Goal: Task Accomplishment & Management: Use online tool/utility

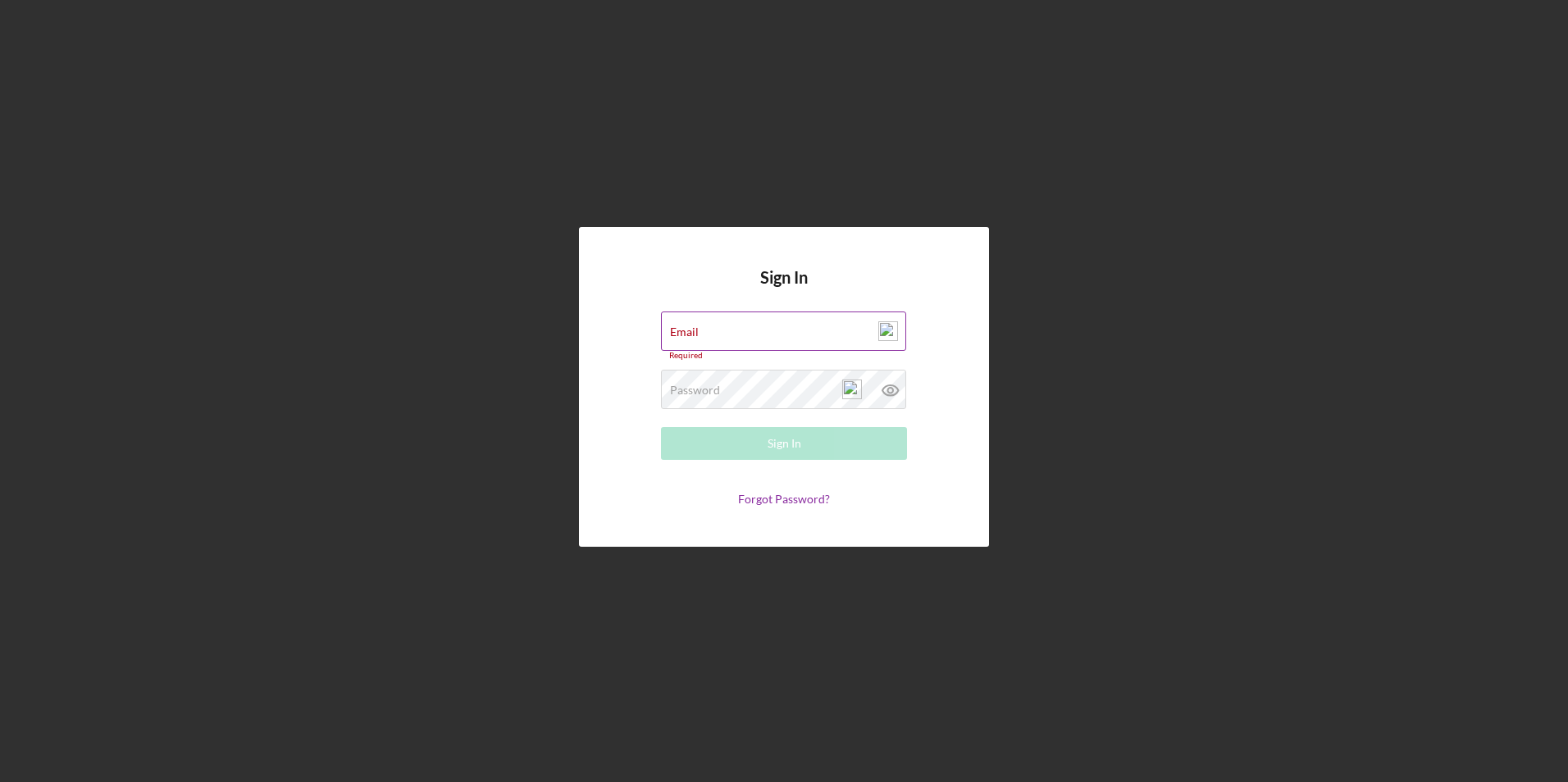
click at [884, 333] on img at bounding box center [888, 331] width 20 height 20
click at [891, 328] on img at bounding box center [888, 331] width 20 height 20
type input "[EMAIL_ADDRESS][DOMAIN_NAME]"
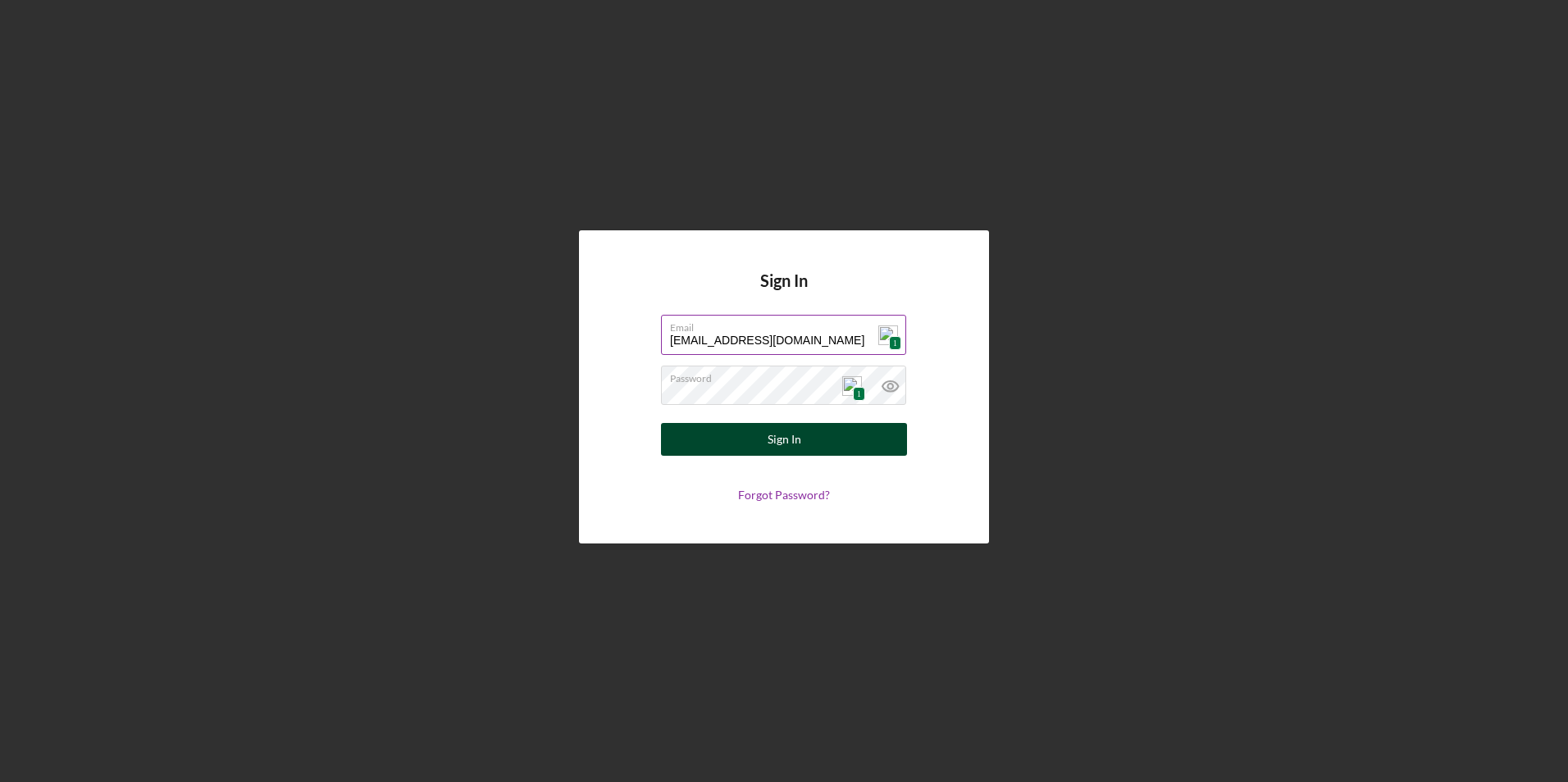
click at [790, 441] on div "Sign In" at bounding box center [784, 439] width 33 height 33
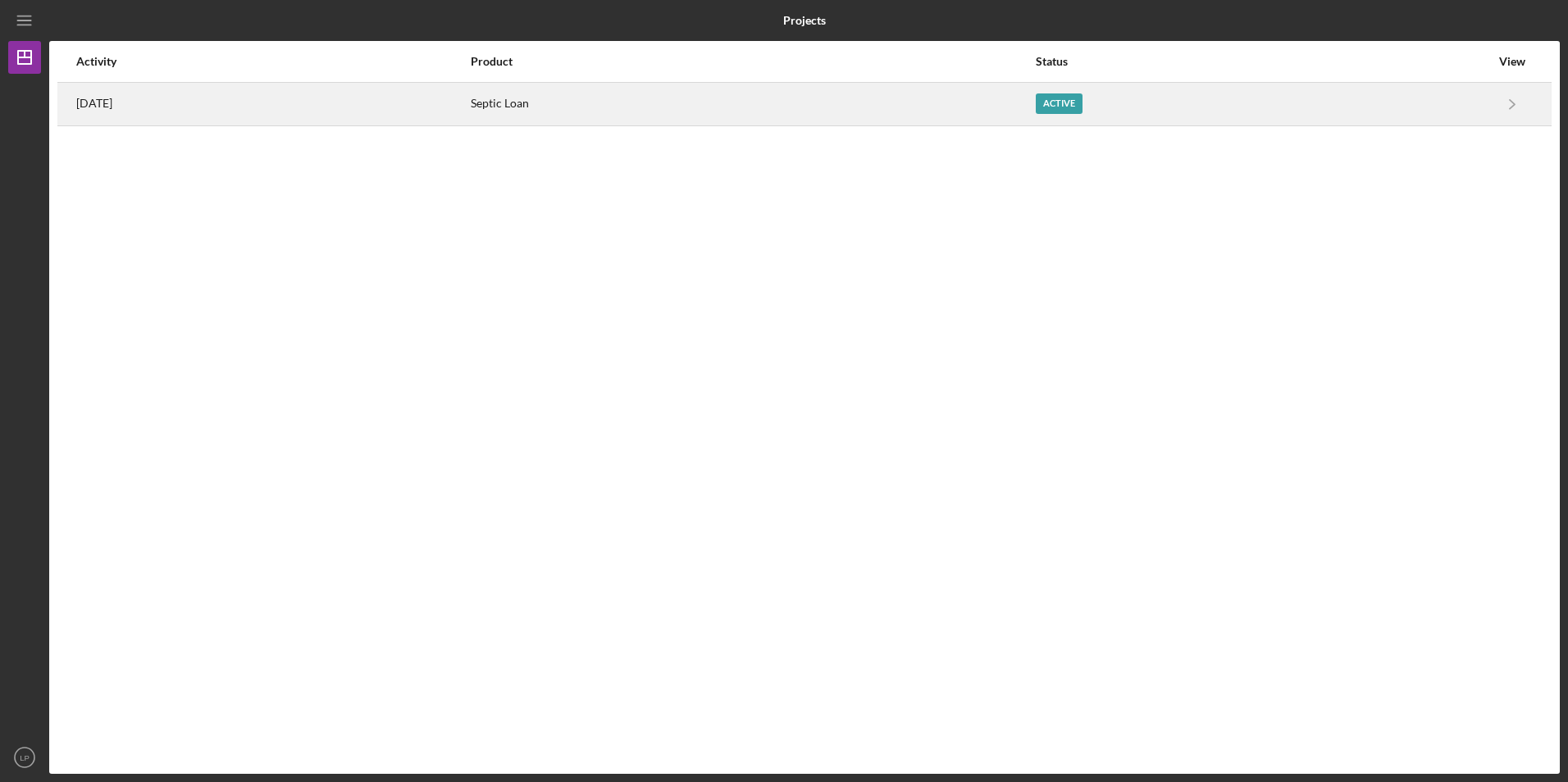
click at [1083, 104] on div "Active" at bounding box center [1059, 103] width 47 height 21
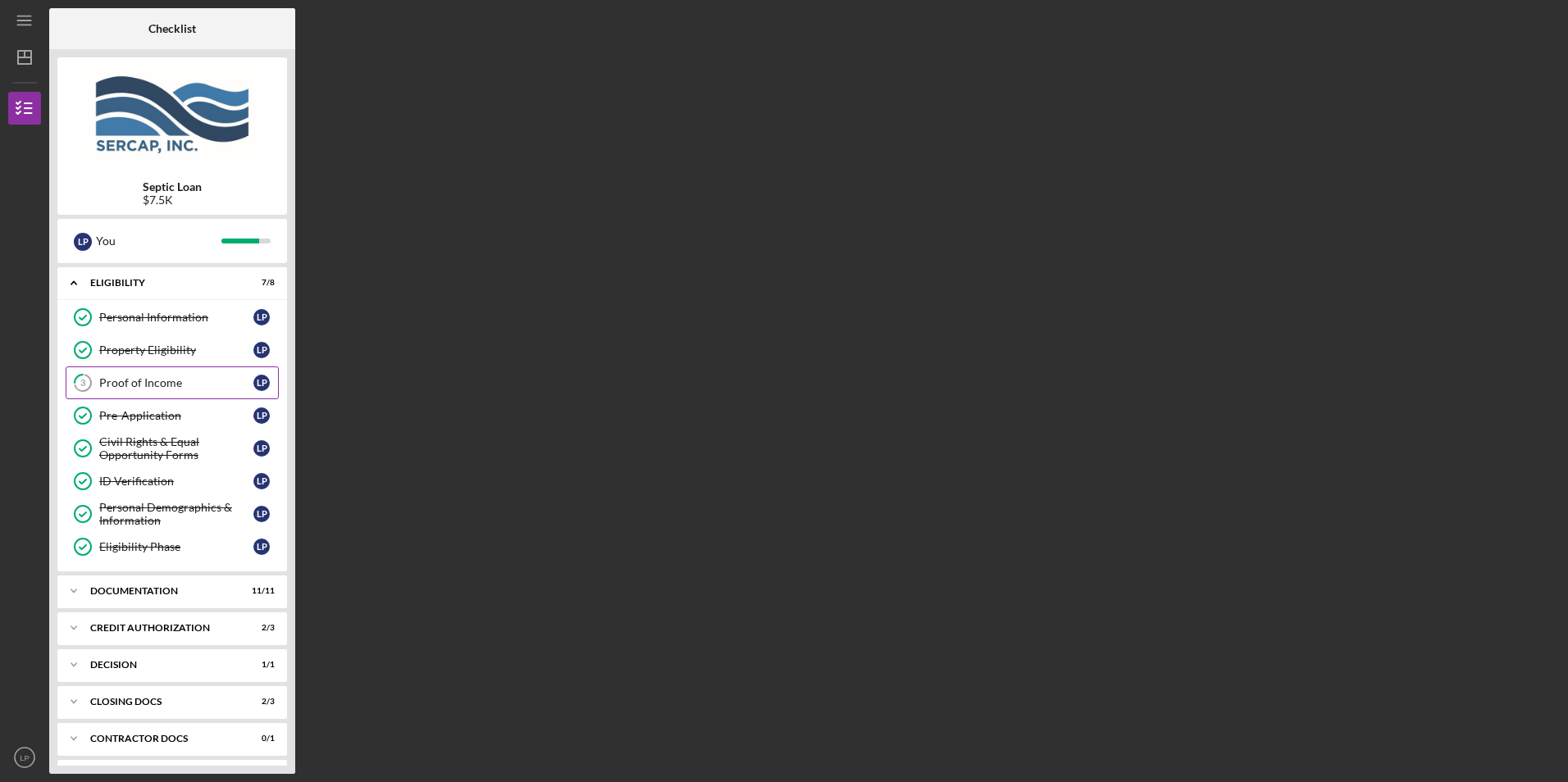
scroll to position [35, 0]
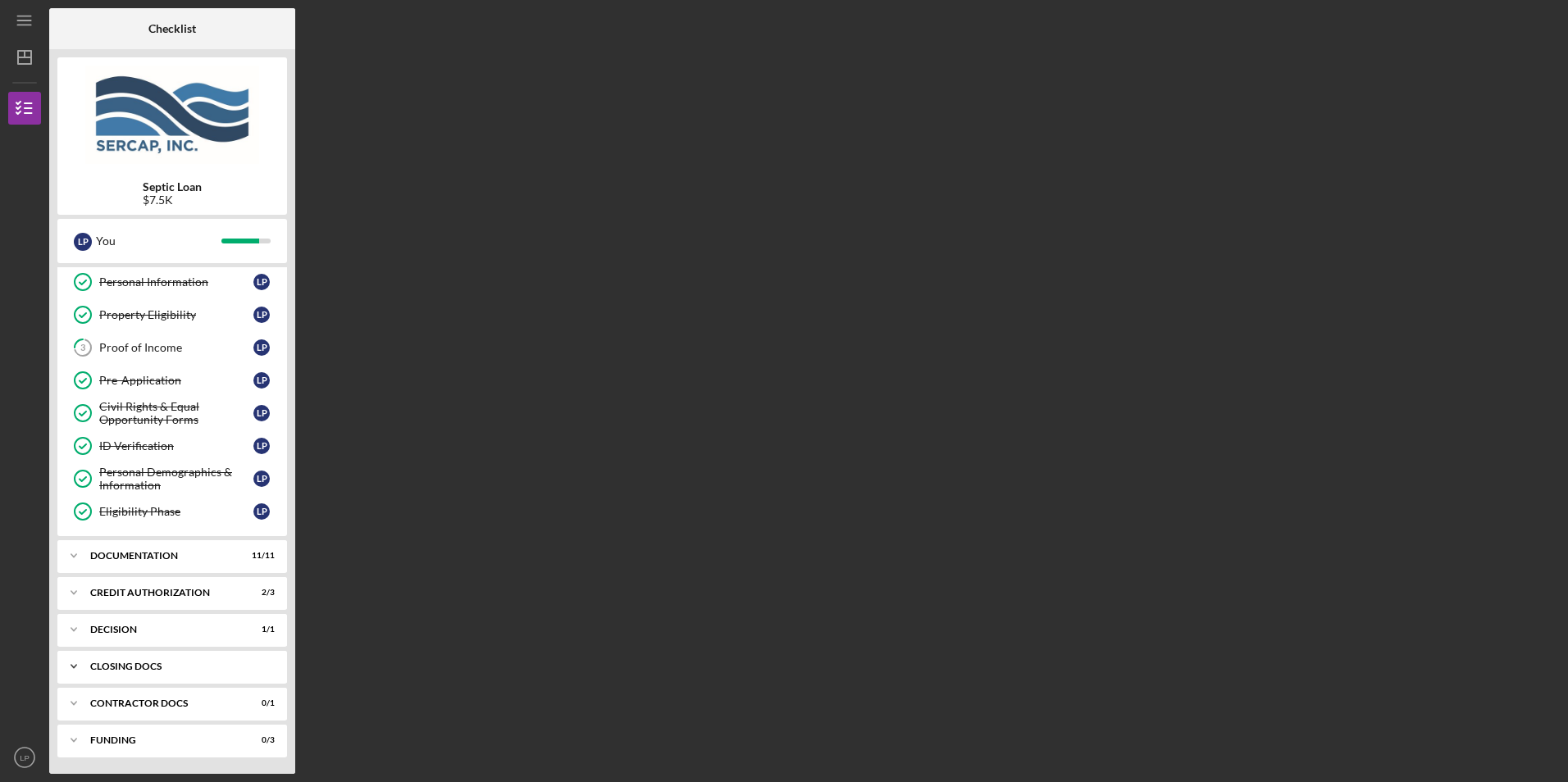
click at [131, 664] on div "CLOSING DOCS" at bounding box center [178, 666] width 176 height 10
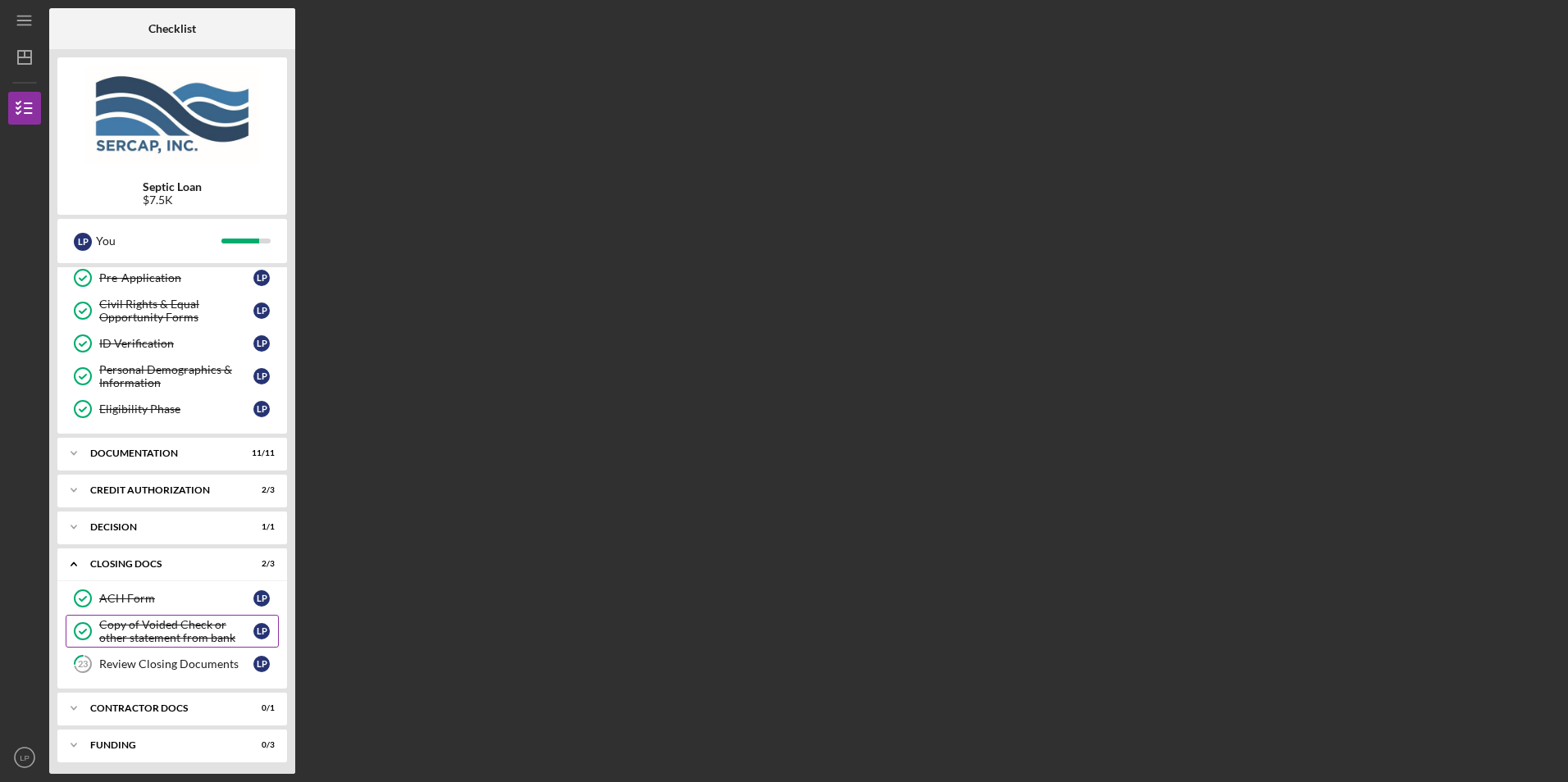
scroll to position [143, 0]
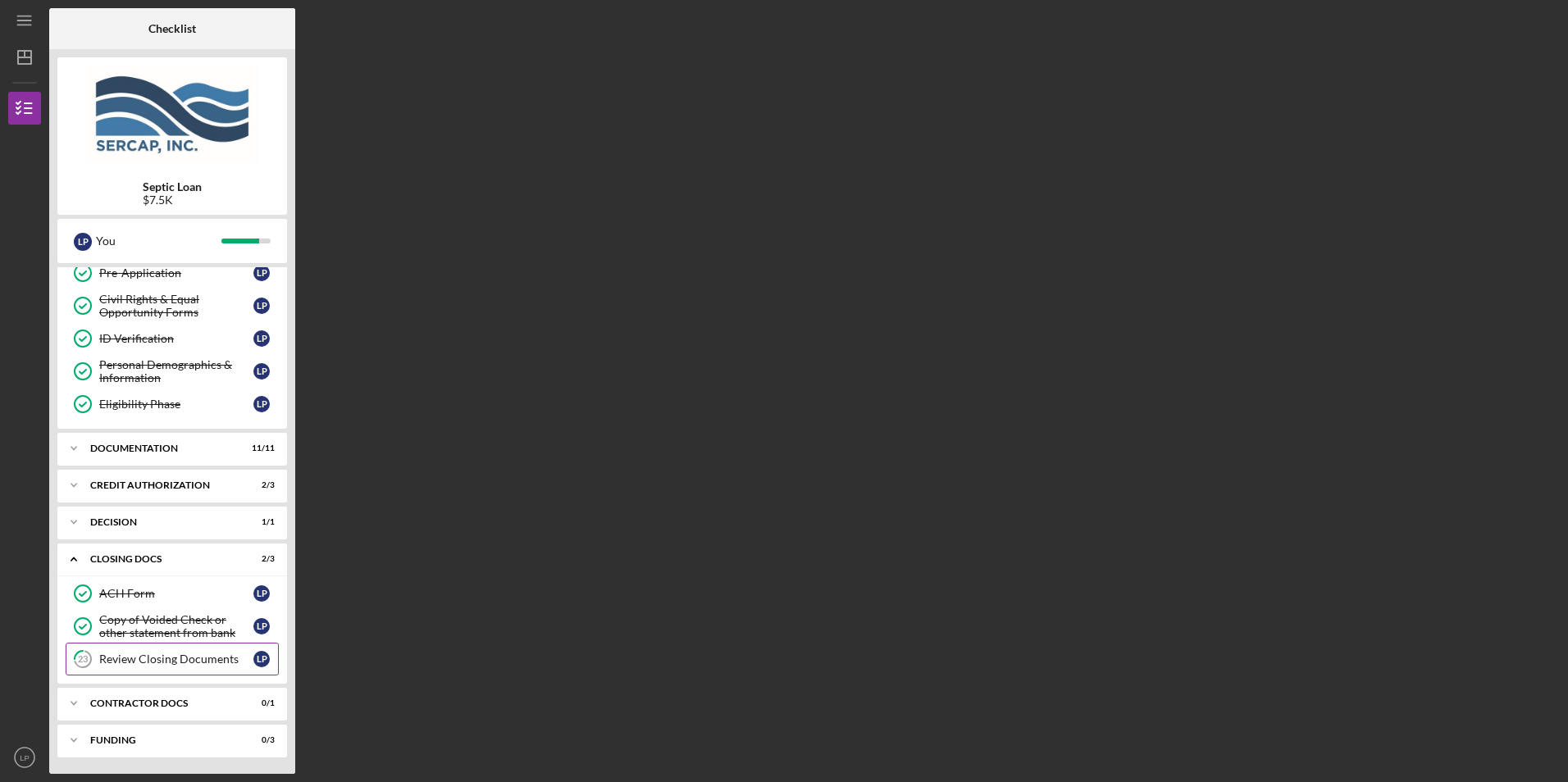
click at [140, 667] on link "23 Review Closing Documents L P" at bounding box center [173, 659] width 214 height 33
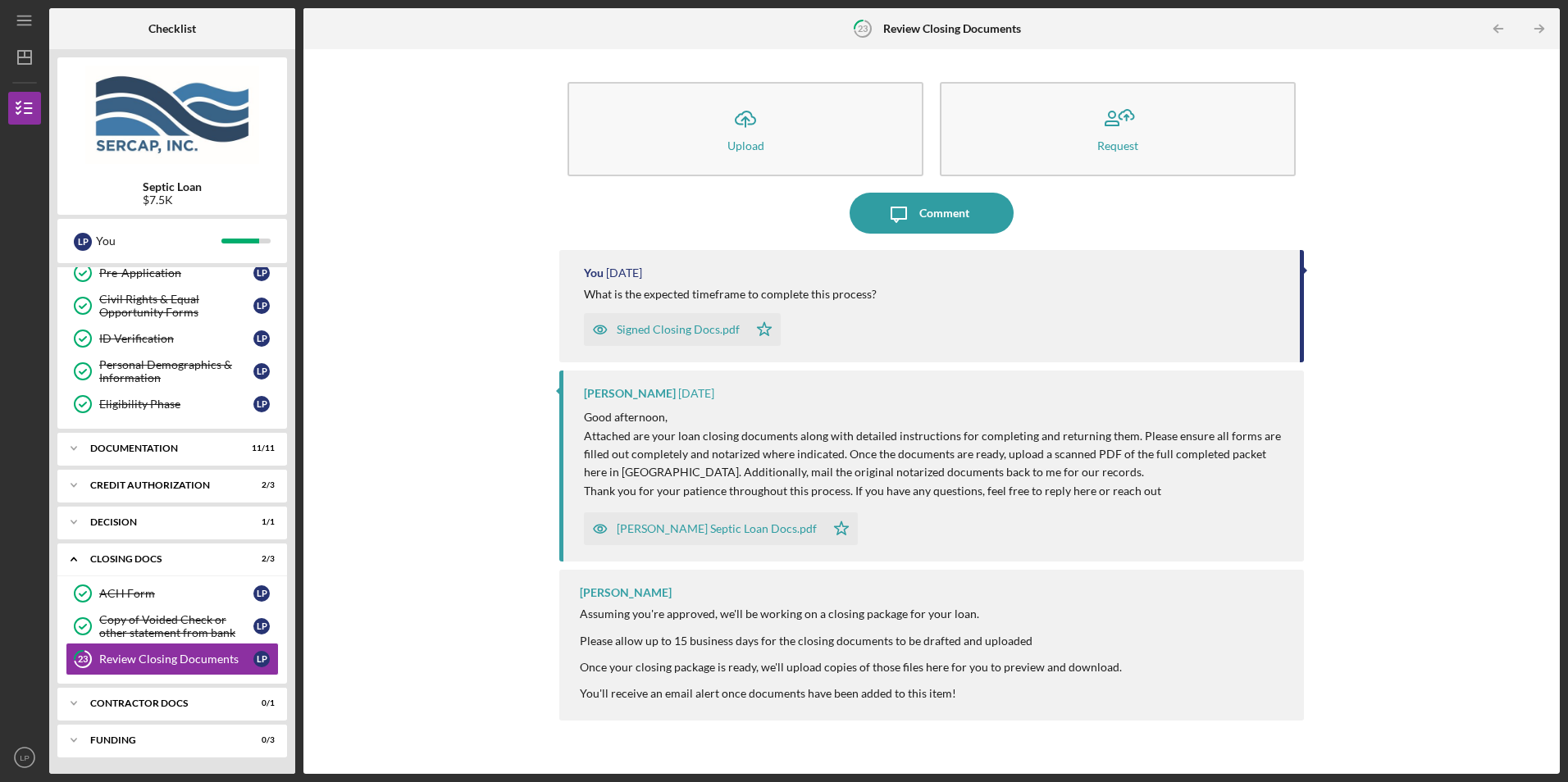
click at [1022, 305] on div "Signed Closing Docs.pdf Icon/Star" at bounding box center [933, 325] width 699 height 41
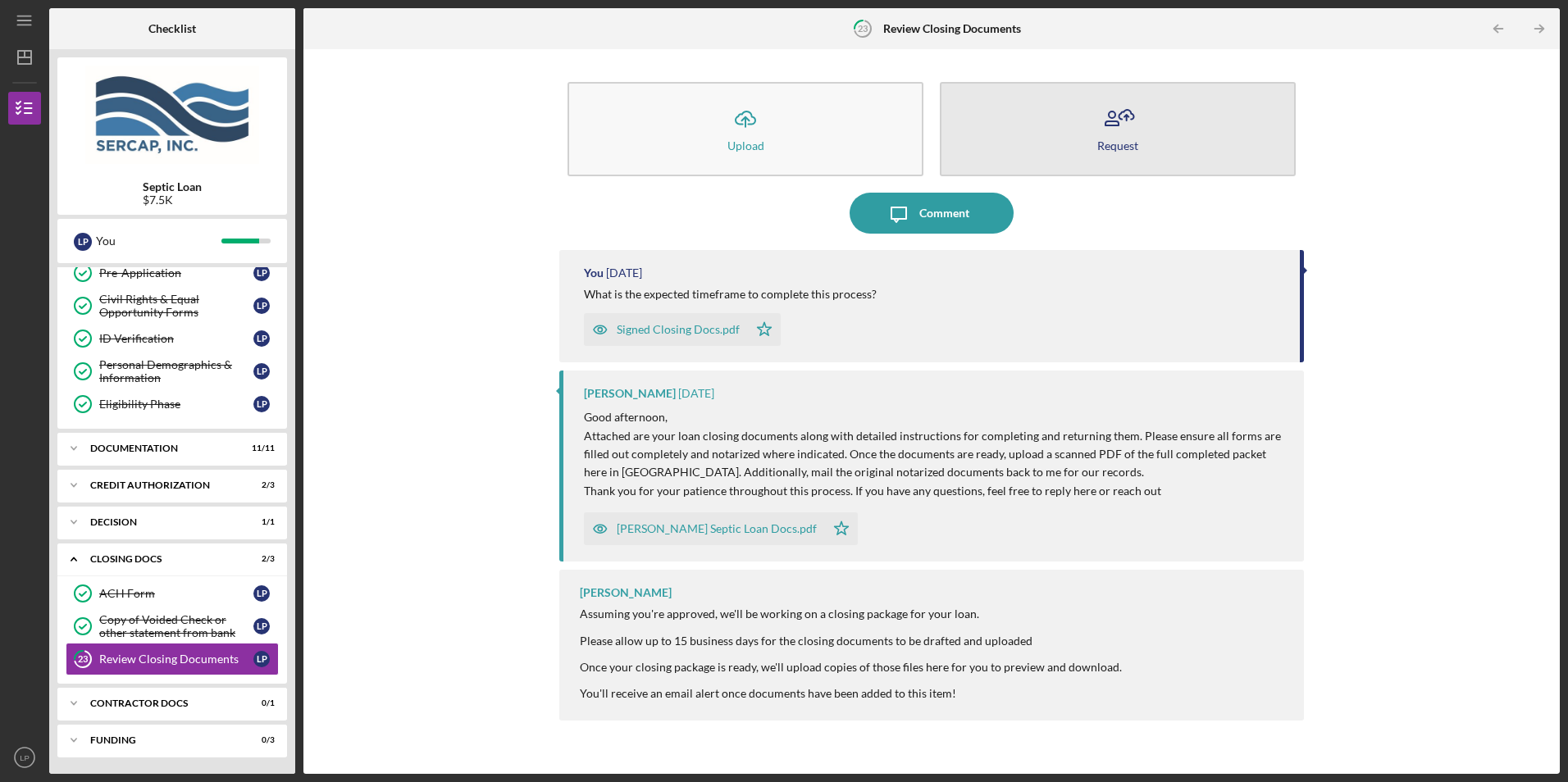
click at [1118, 129] on icon "button" at bounding box center [1117, 118] width 41 height 41
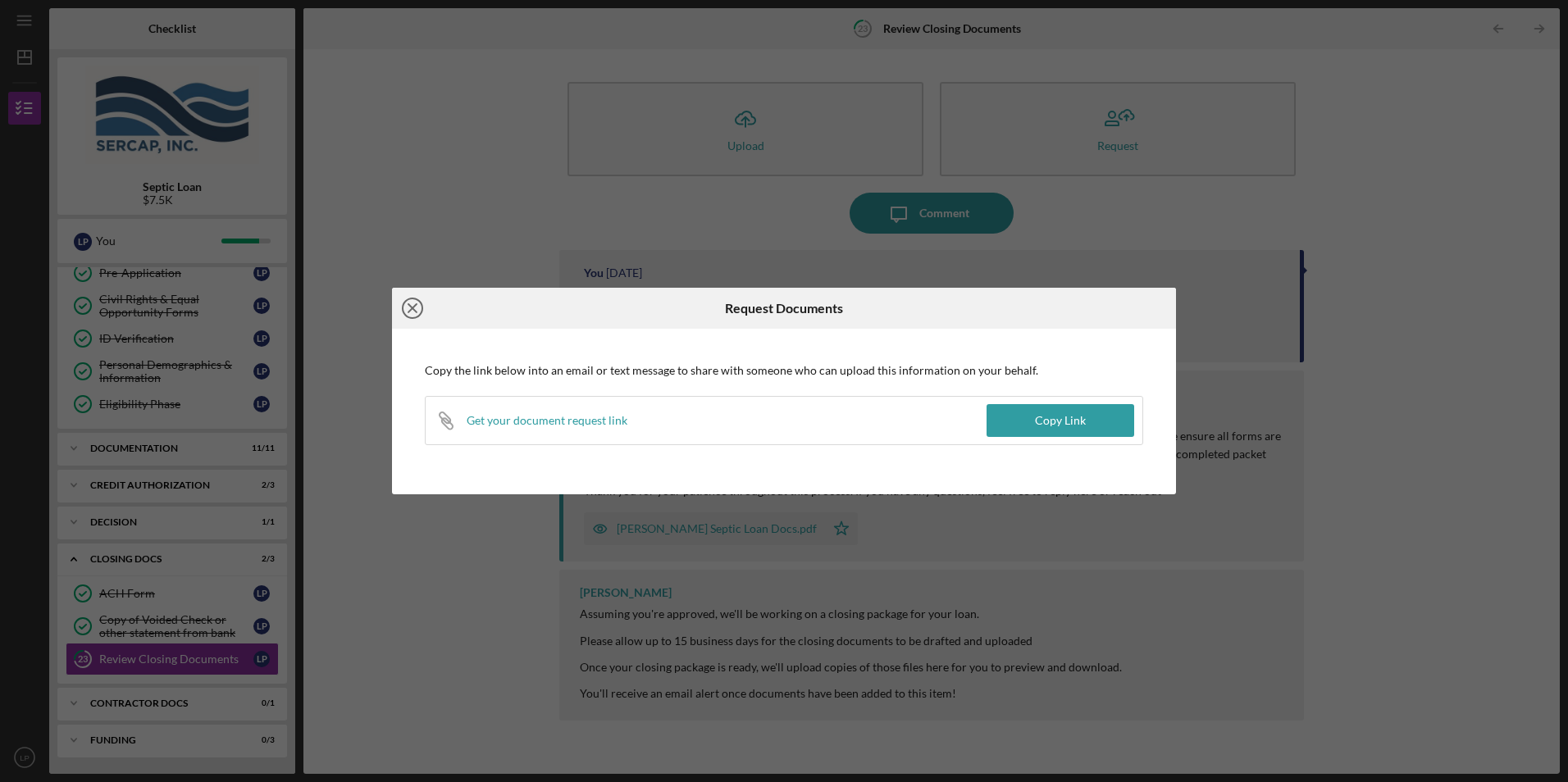
click at [406, 308] on icon "Icon/Close" at bounding box center [412, 308] width 41 height 41
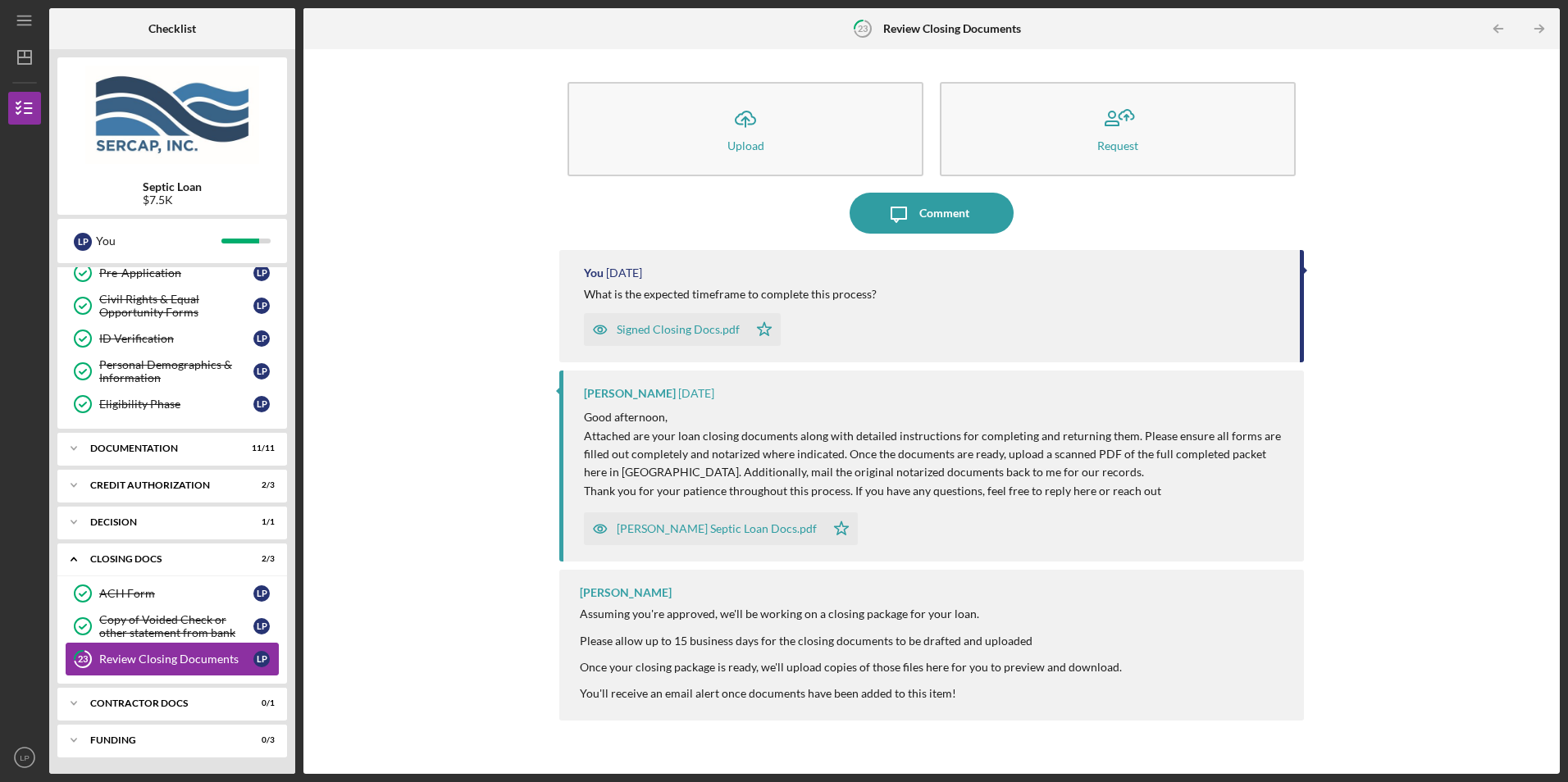
click at [82, 654] on tspan "23" at bounding box center [83, 659] width 10 height 11
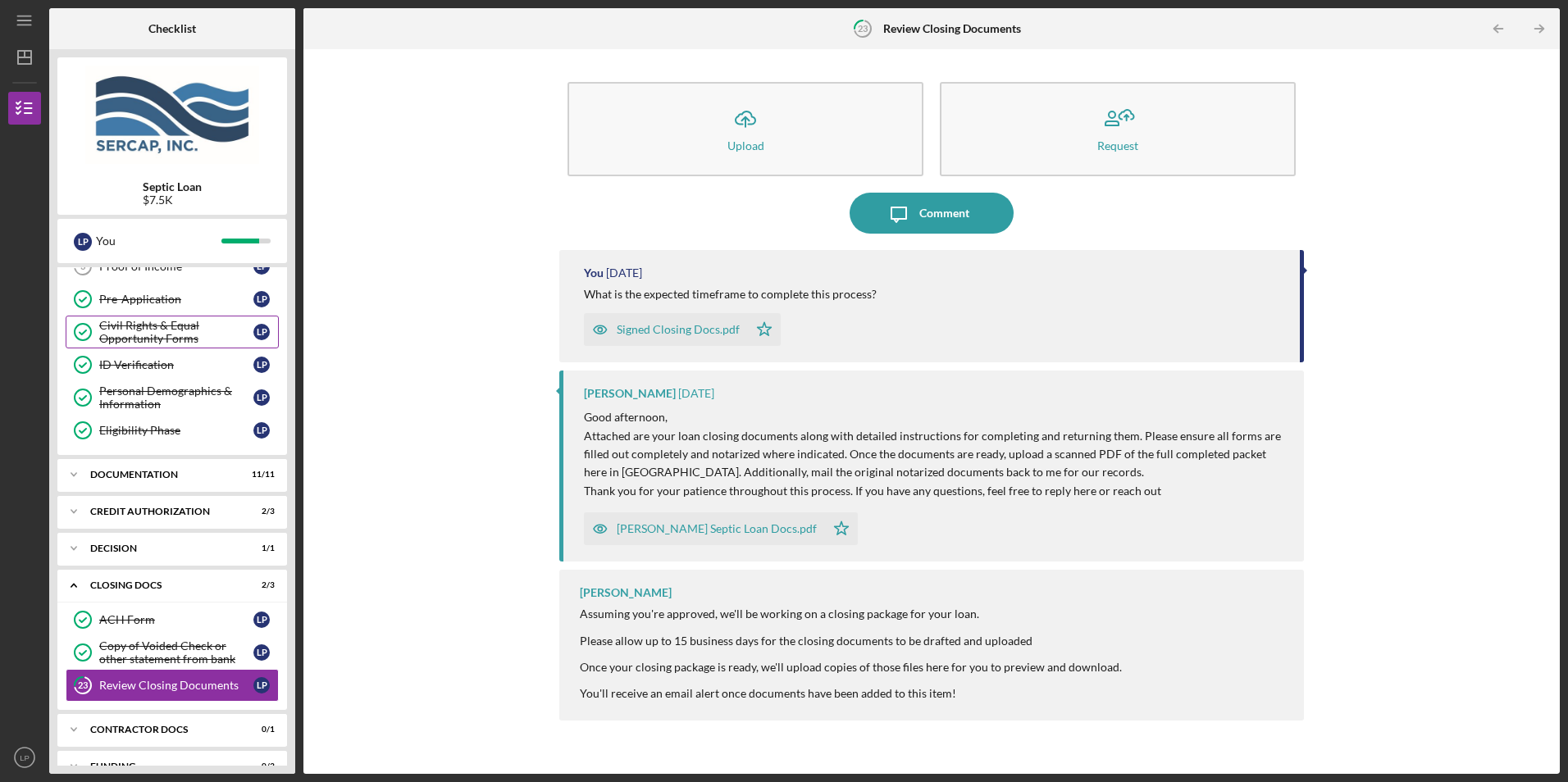
scroll to position [143, 0]
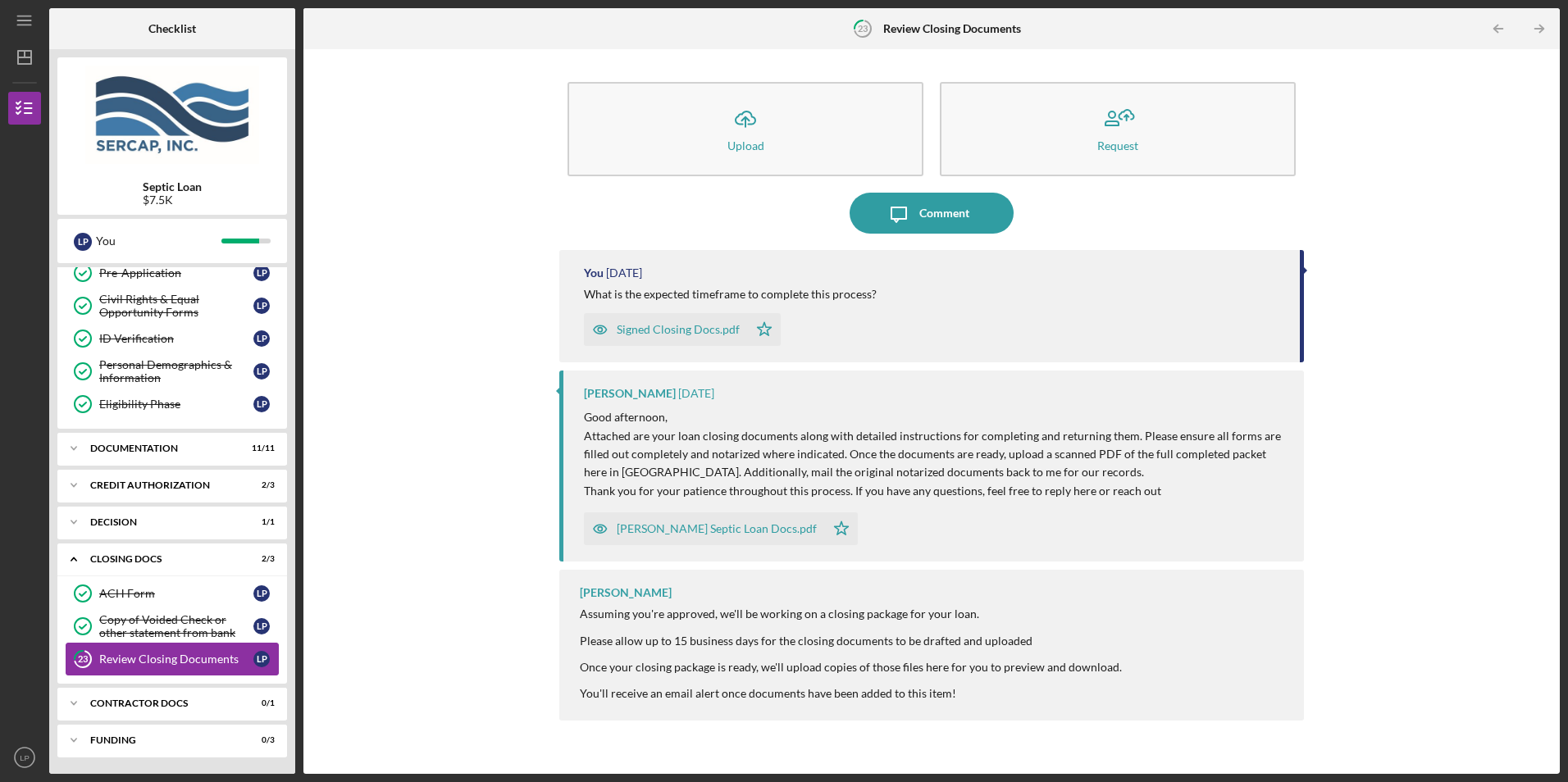
click at [80, 656] on tspan "23" at bounding box center [83, 659] width 10 height 11
click at [676, 333] on div "Signed Closing Docs.pdf" at bounding box center [677, 329] width 123 height 13
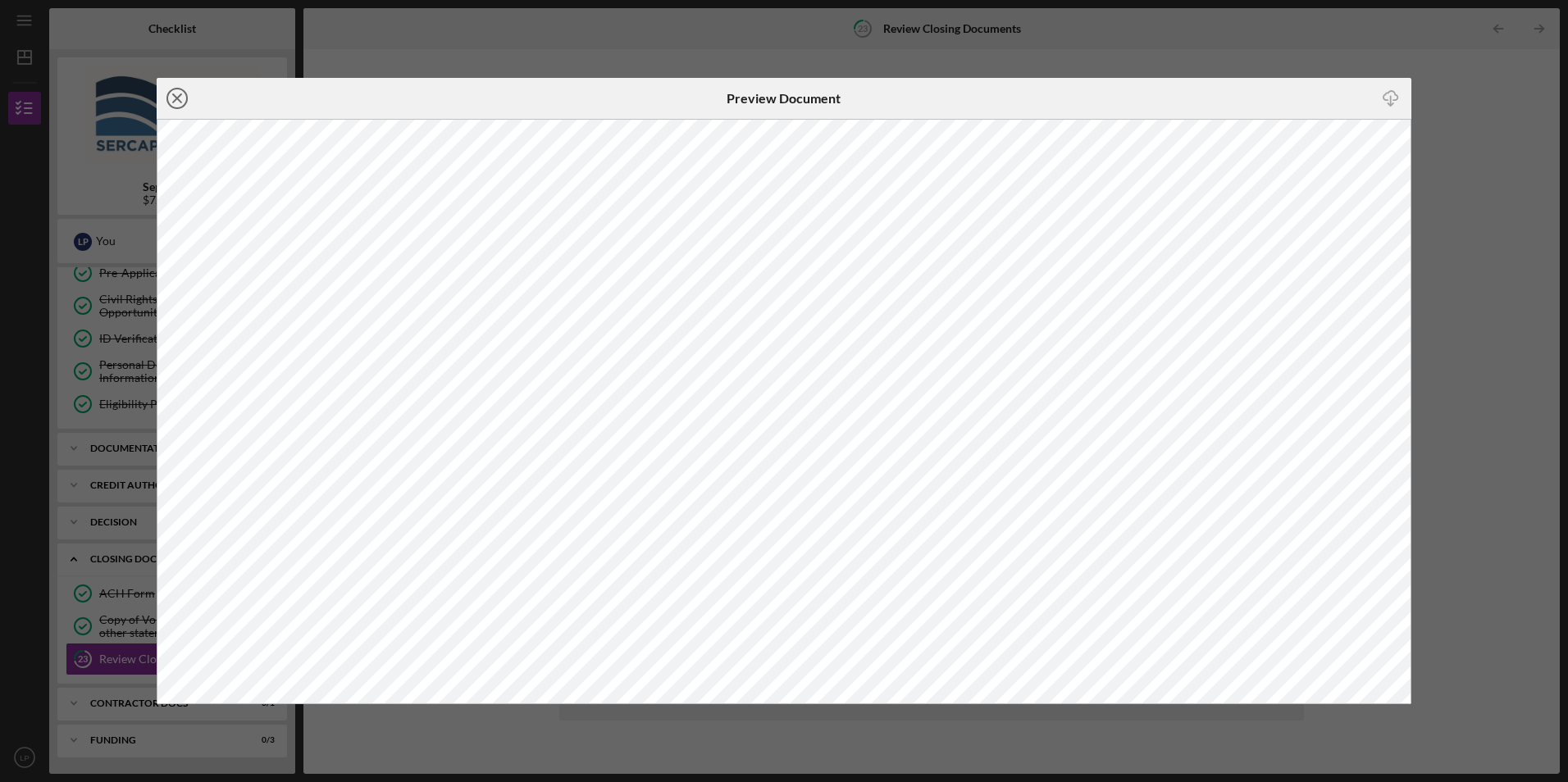
click at [182, 95] on icon "Icon/Close" at bounding box center [177, 98] width 41 height 41
